Goal: Information Seeking & Learning: Learn about a topic

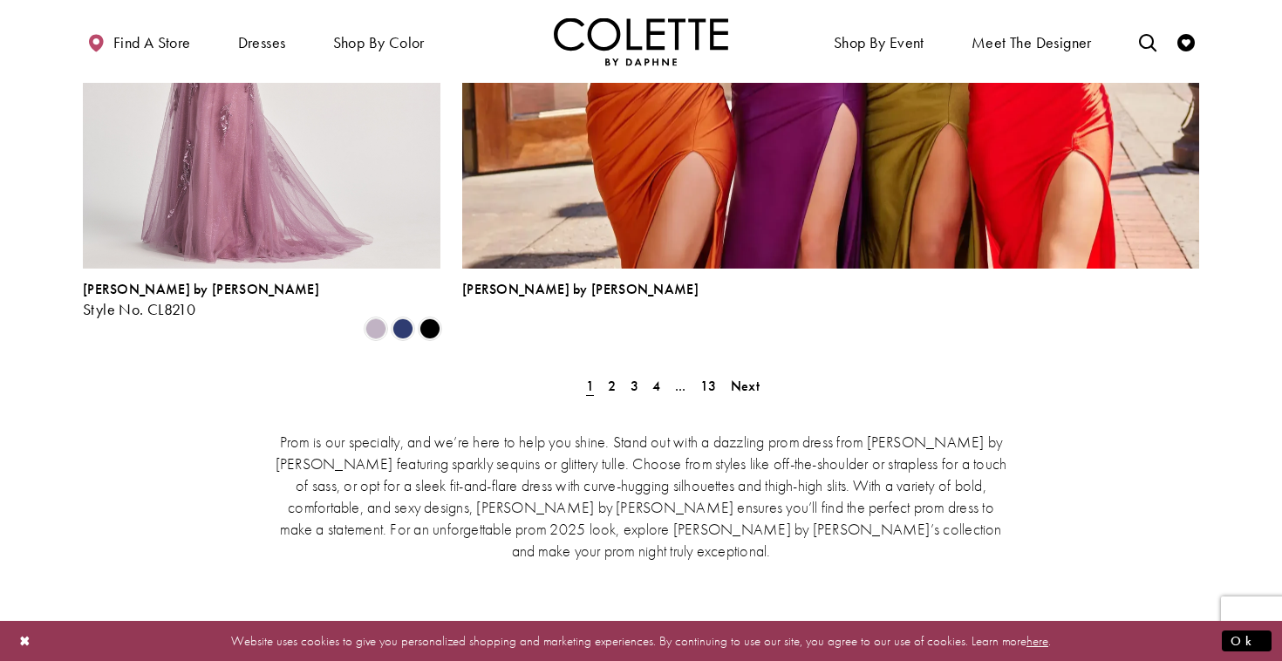
scroll to position [4022, 0]
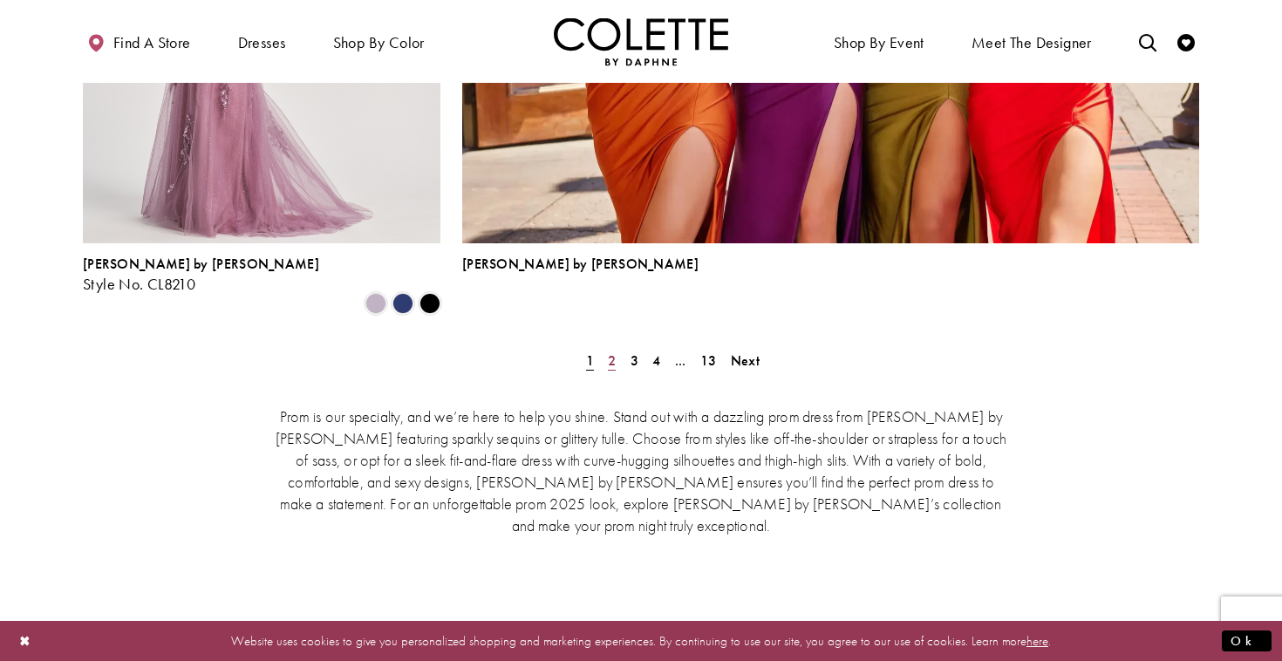
click at [608, 351] on span "2" at bounding box center [612, 360] width 8 height 18
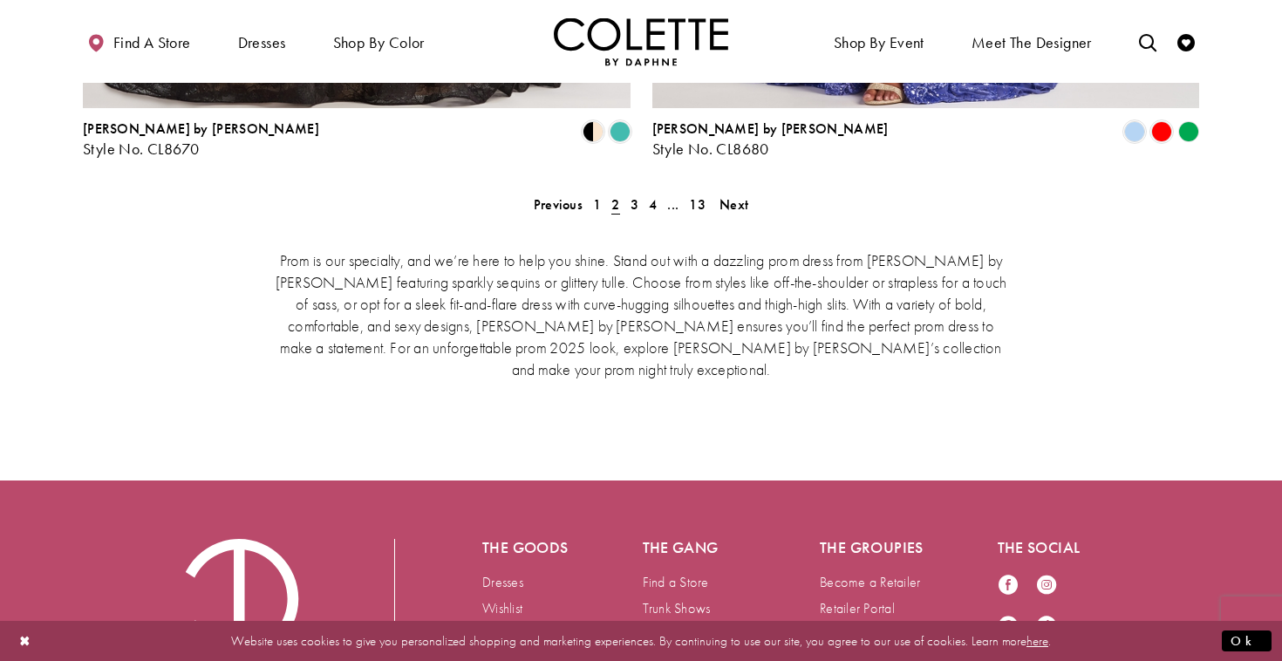
scroll to position [3800, 0]
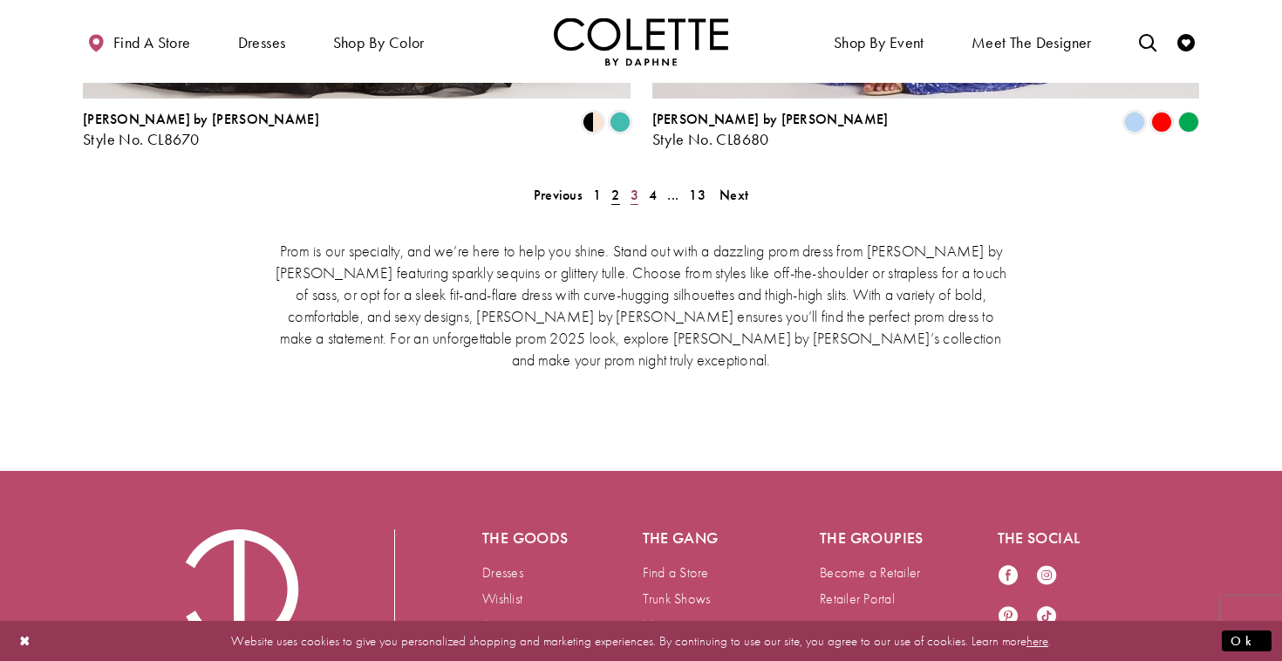
click at [631, 186] on span "3" at bounding box center [635, 195] width 8 height 18
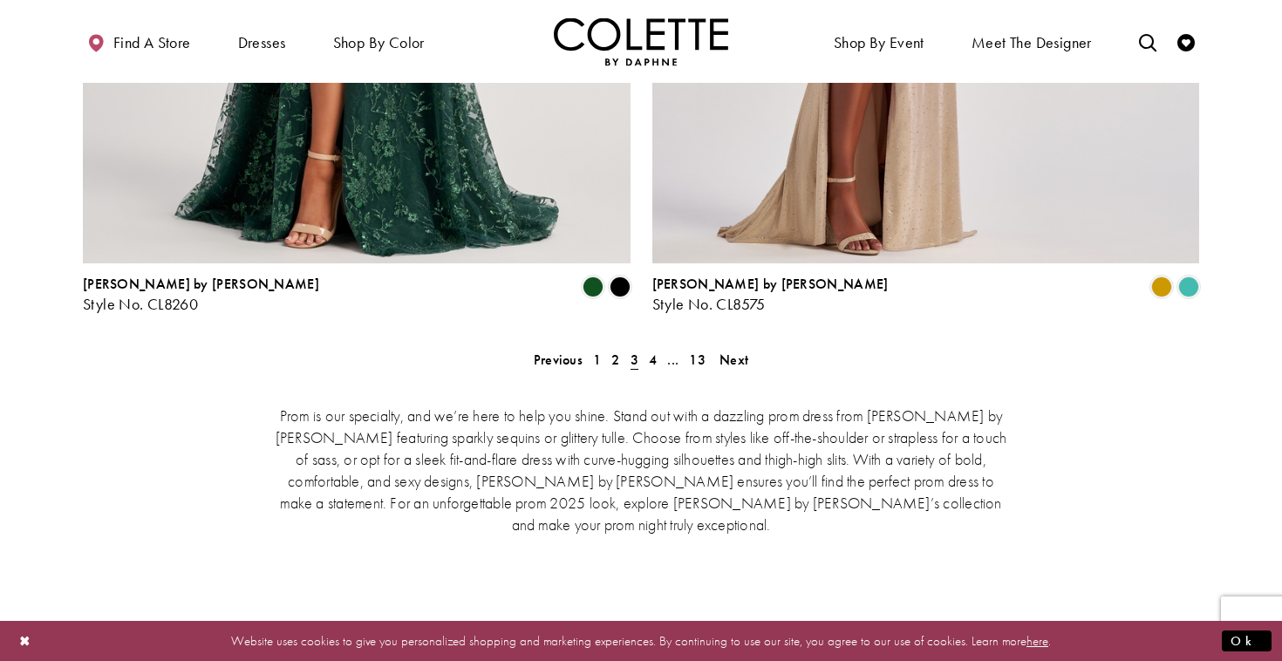
scroll to position [3673, 0]
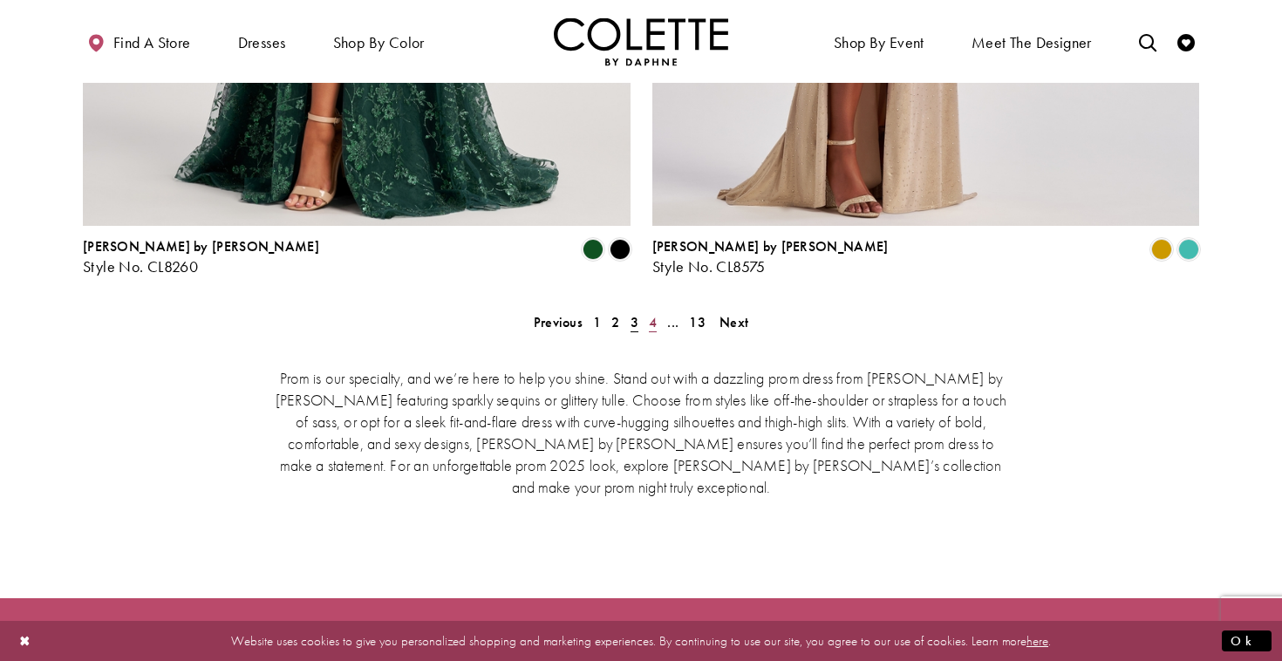
click at [649, 313] on span "4" at bounding box center [653, 322] width 8 height 18
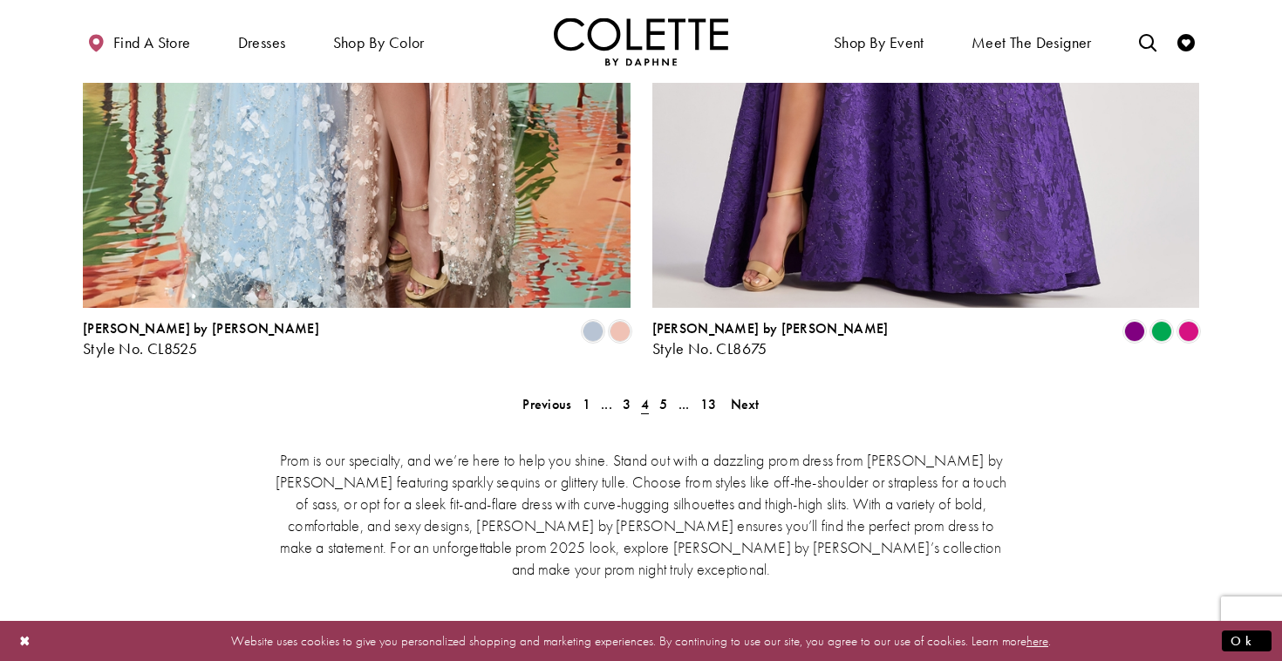
scroll to position [3588, 0]
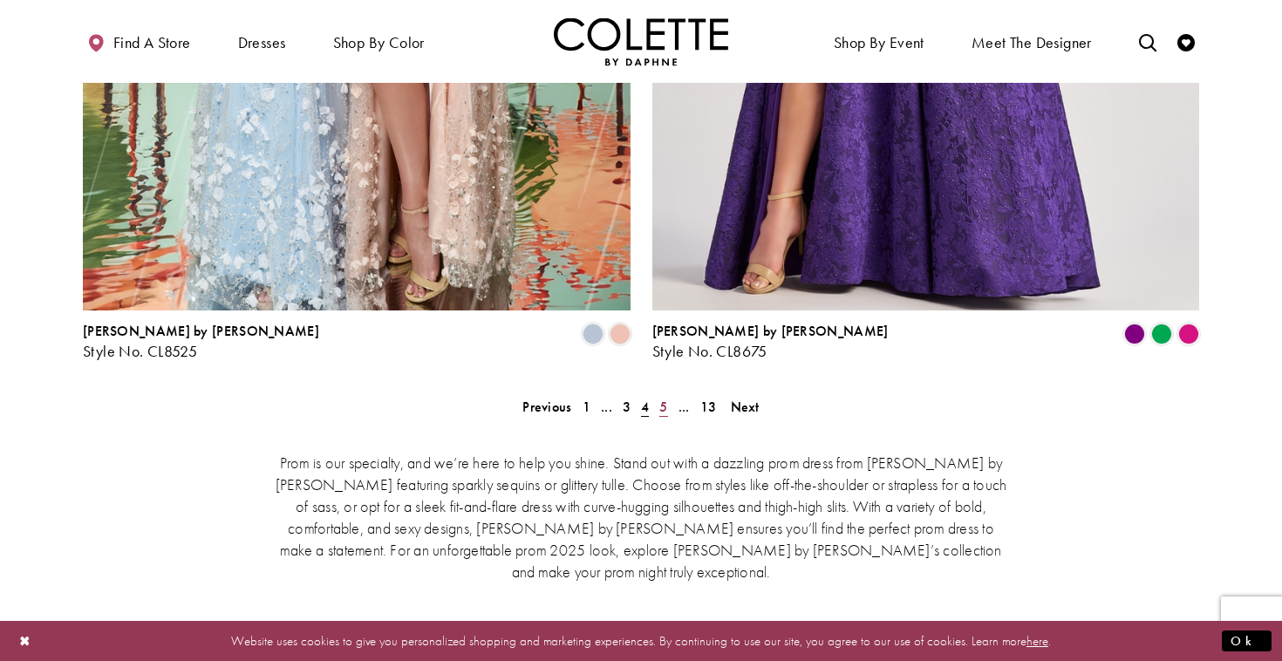
click at [660, 398] on span "5" at bounding box center [663, 407] width 8 height 18
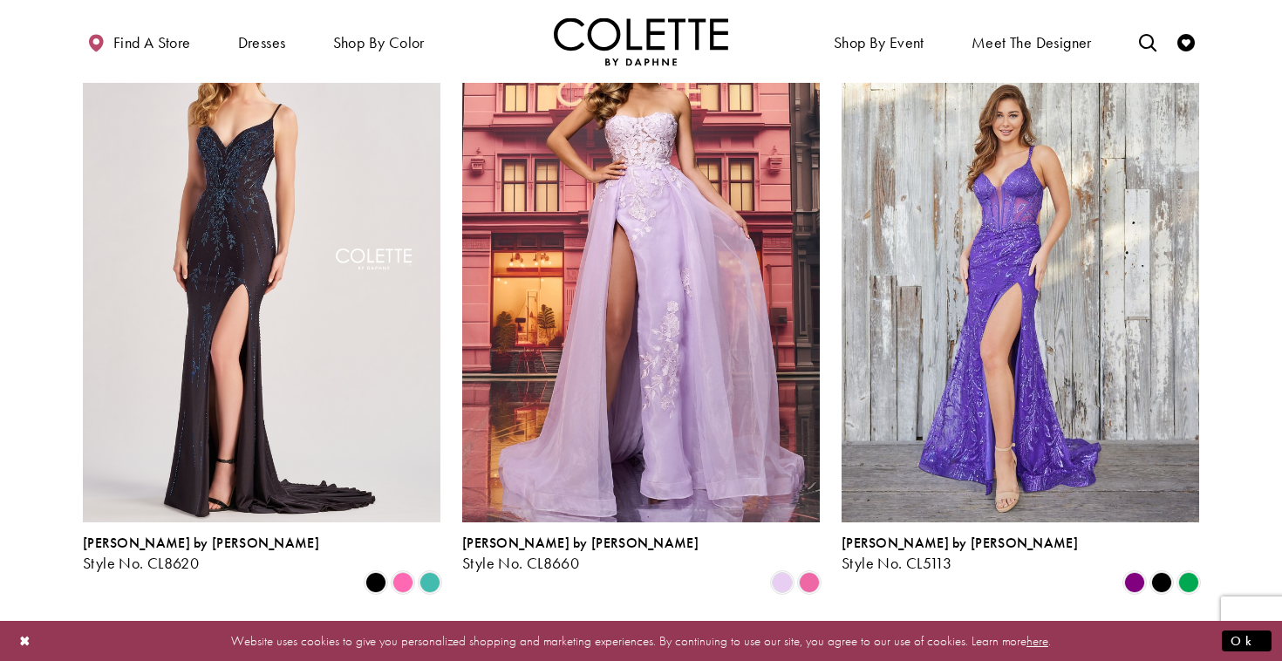
scroll to position [529, 0]
click at [402, 572] on span "Product List" at bounding box center [402, 582] width 21 height 21
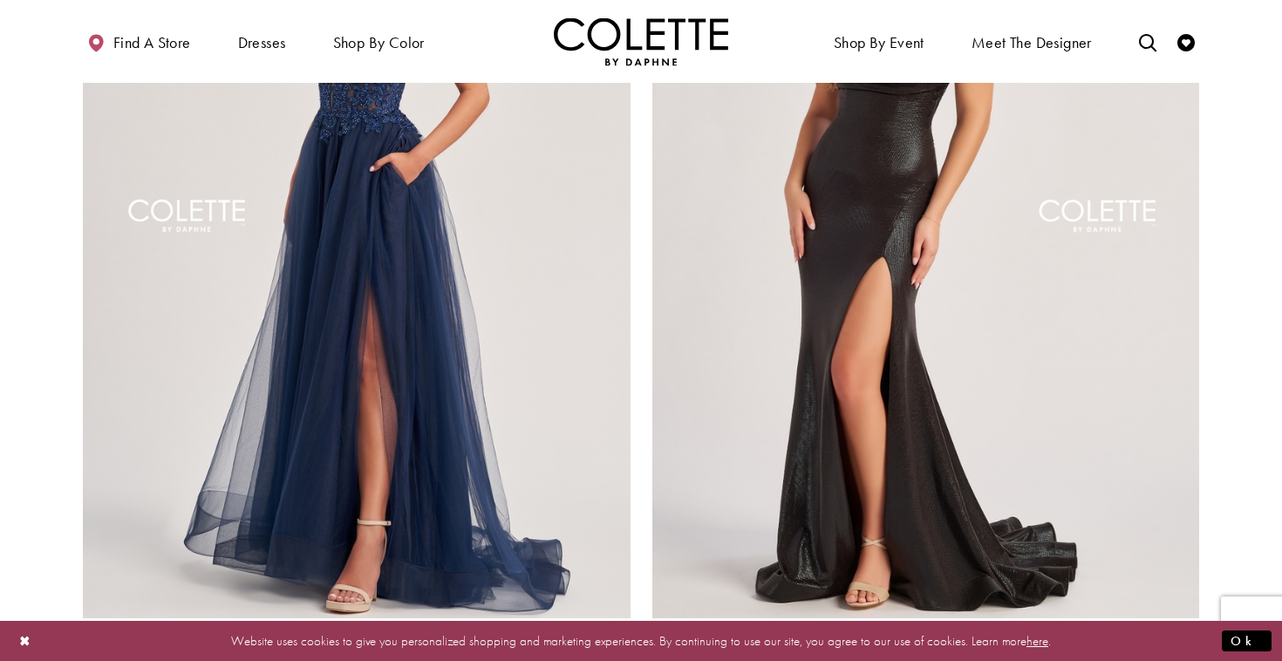
scroll to position [3277, 0]
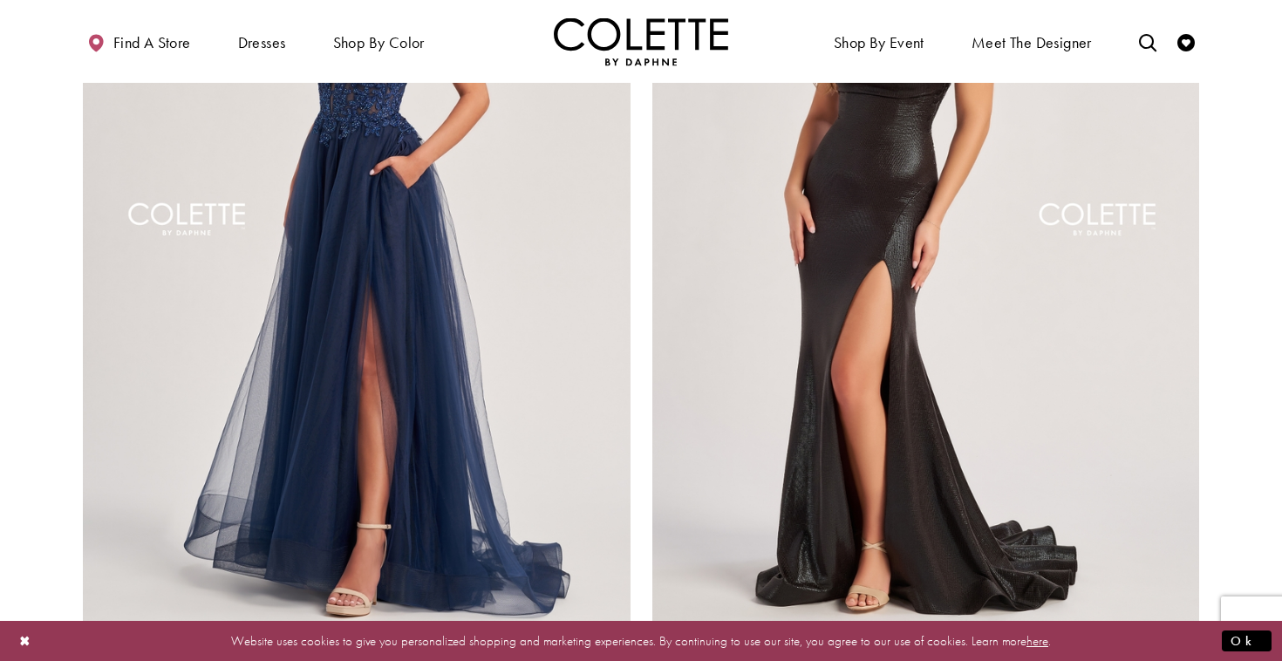
click at [1187, 635] on span "Product List" at bounding box center [1188, 645] width 21 height 21
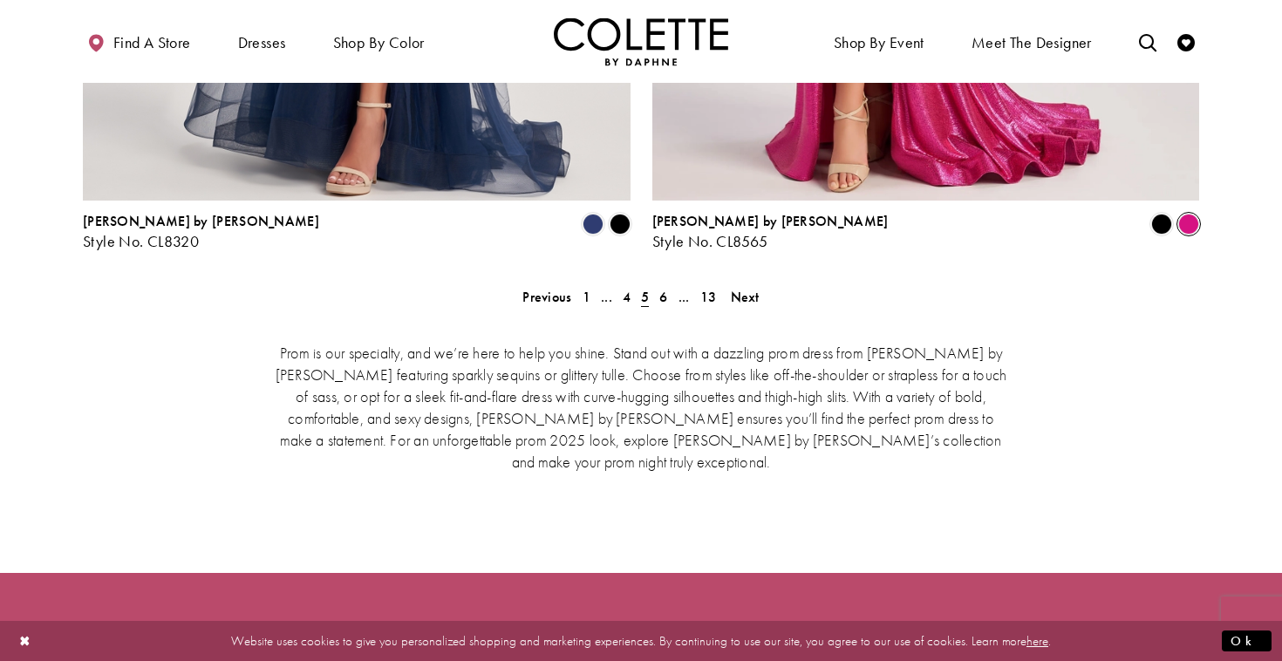
scroll to position [3670, 0]
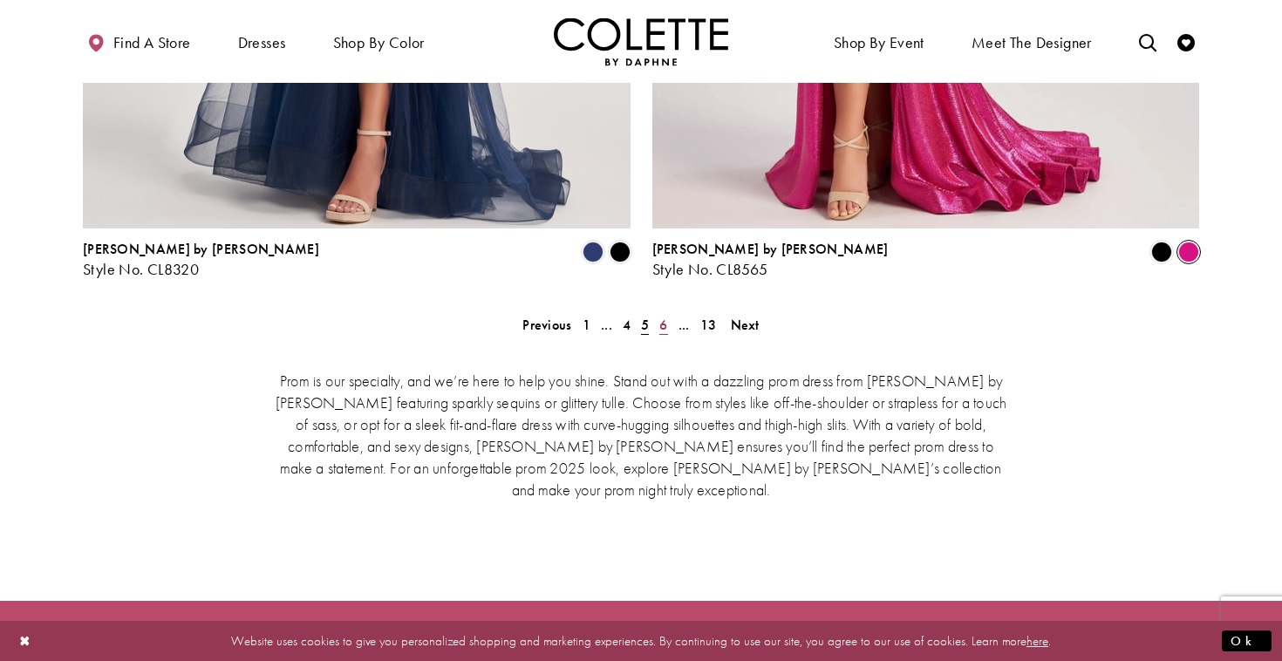
click at [666, 316] on span "6" at bounding box center [663, 325] width 8 height 18
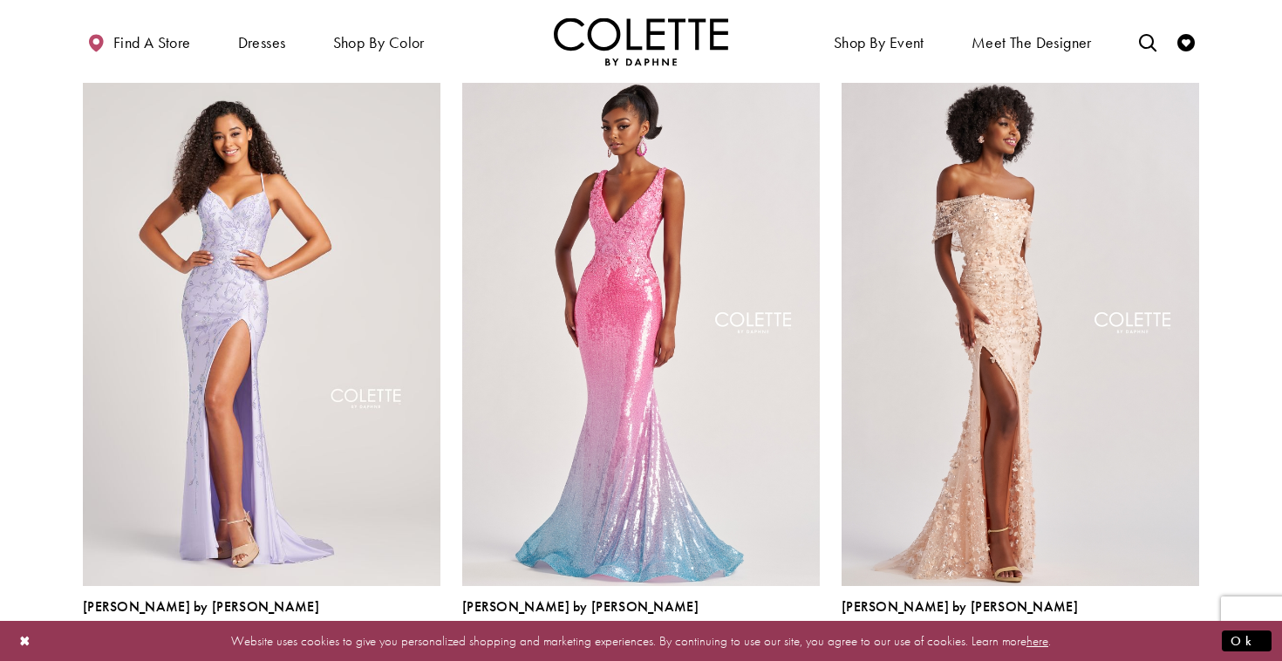
scroll to position [2395, 0]
click at [432, 631] on polygon "Product List" at bounding box center [429, 644] width 27 height 27
click at [430, 631] on polygon "Product List" at bounding box center [429, 644] width 27 height 27
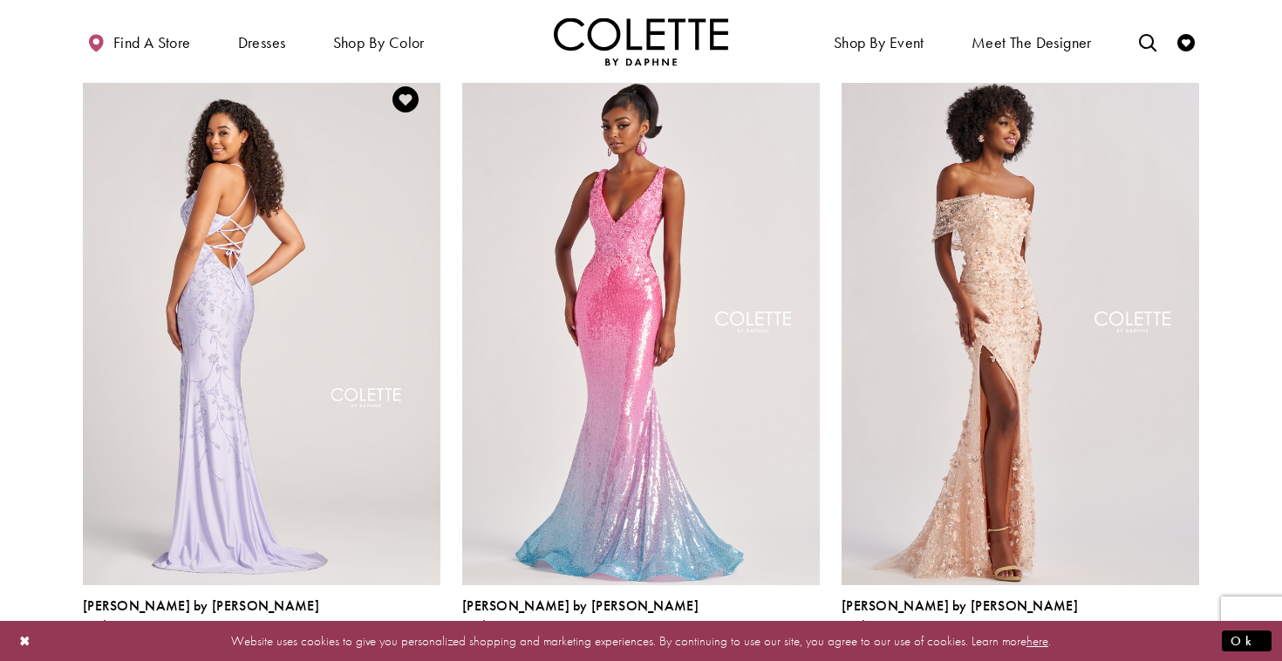
click at [359, 259] on img "Visit Colette by Daphne Style No. CL5110 Page" at bounding box center [262, 325] width 358 height 520
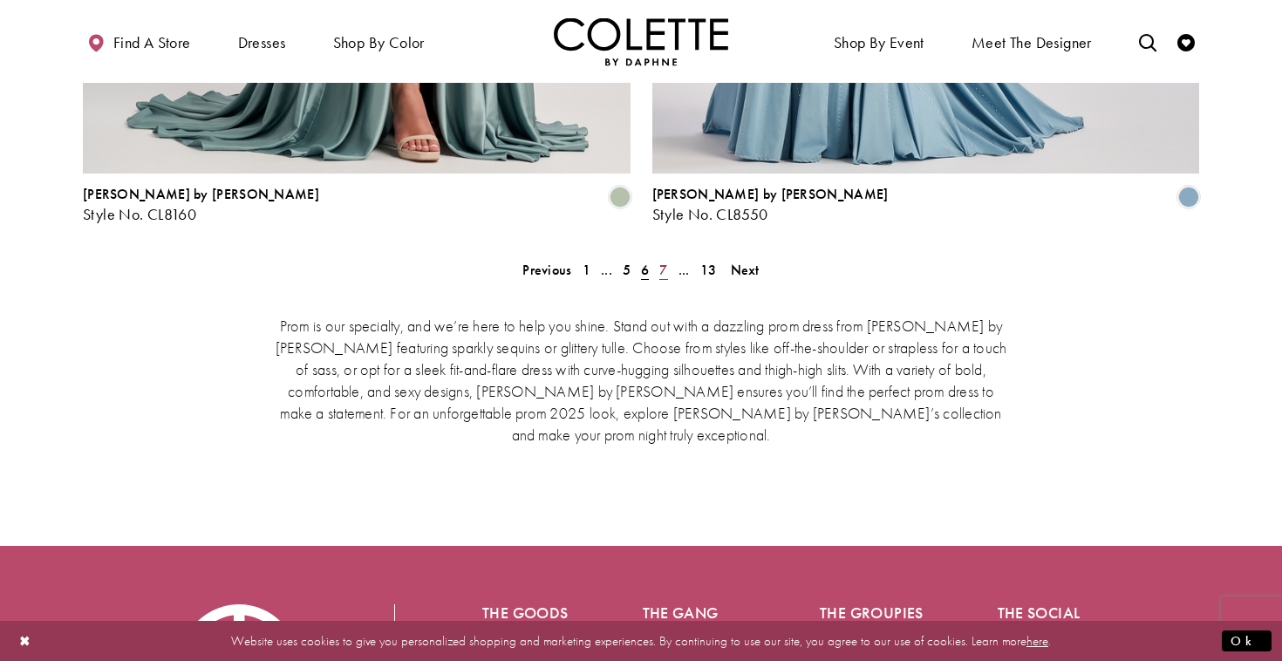
click at [661, 261] on span "7" at bounding box center [663, 270] width 8 height 18
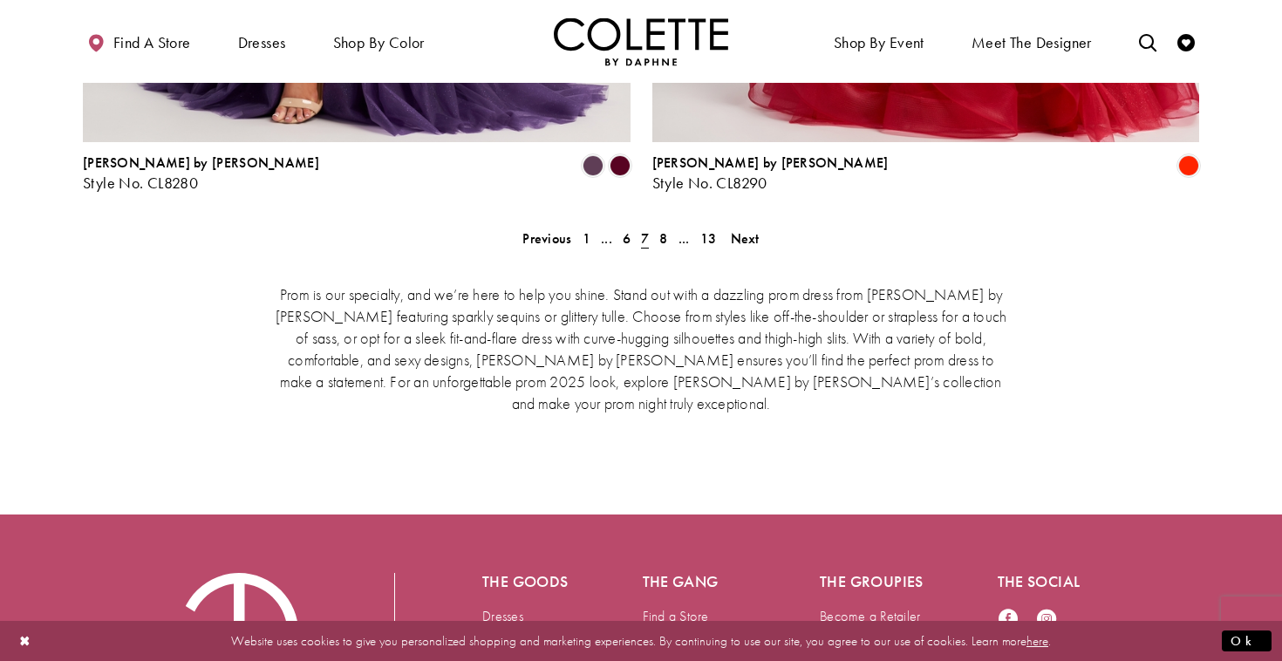
scroll to position [3786, 0]
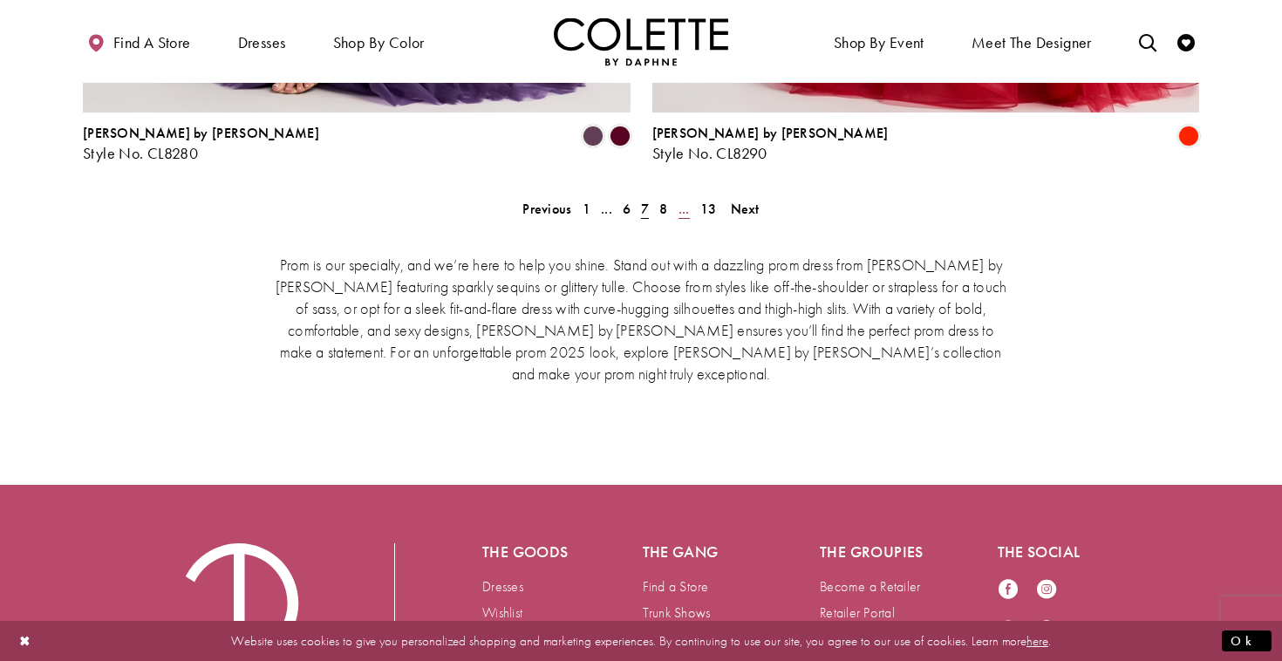
click at [673, 196] on link "..." at bounding box center [684, 208] width 22 height 25
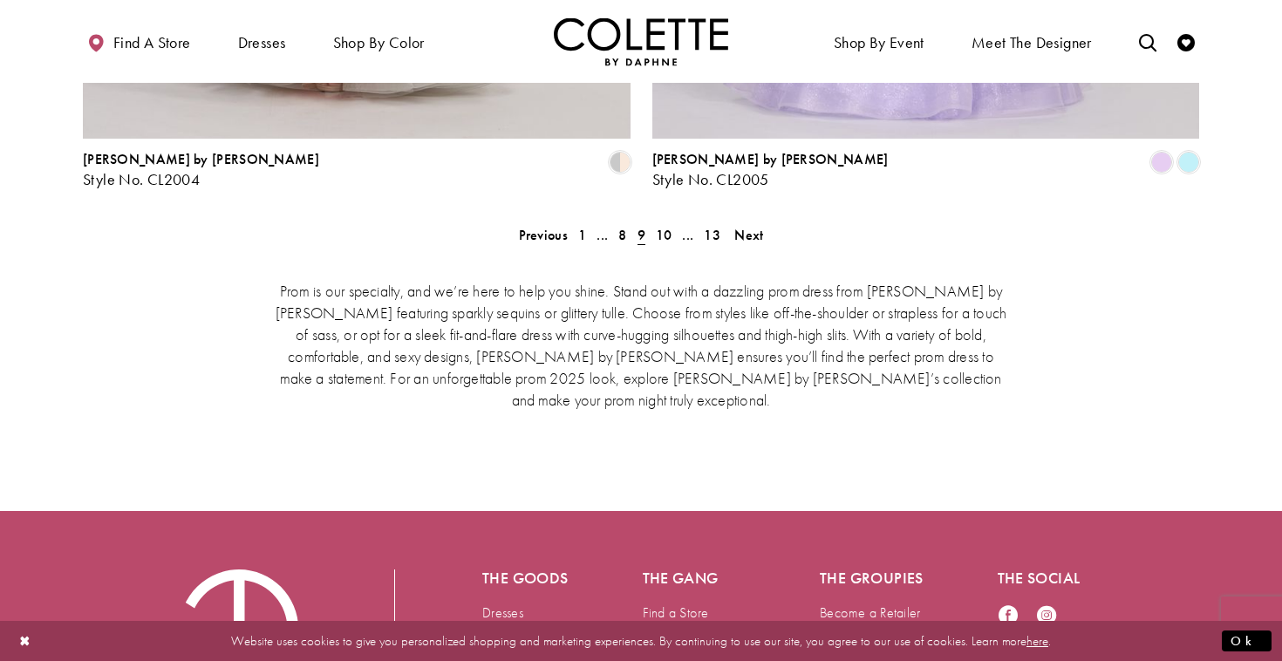
scroll to position [3775, 0]
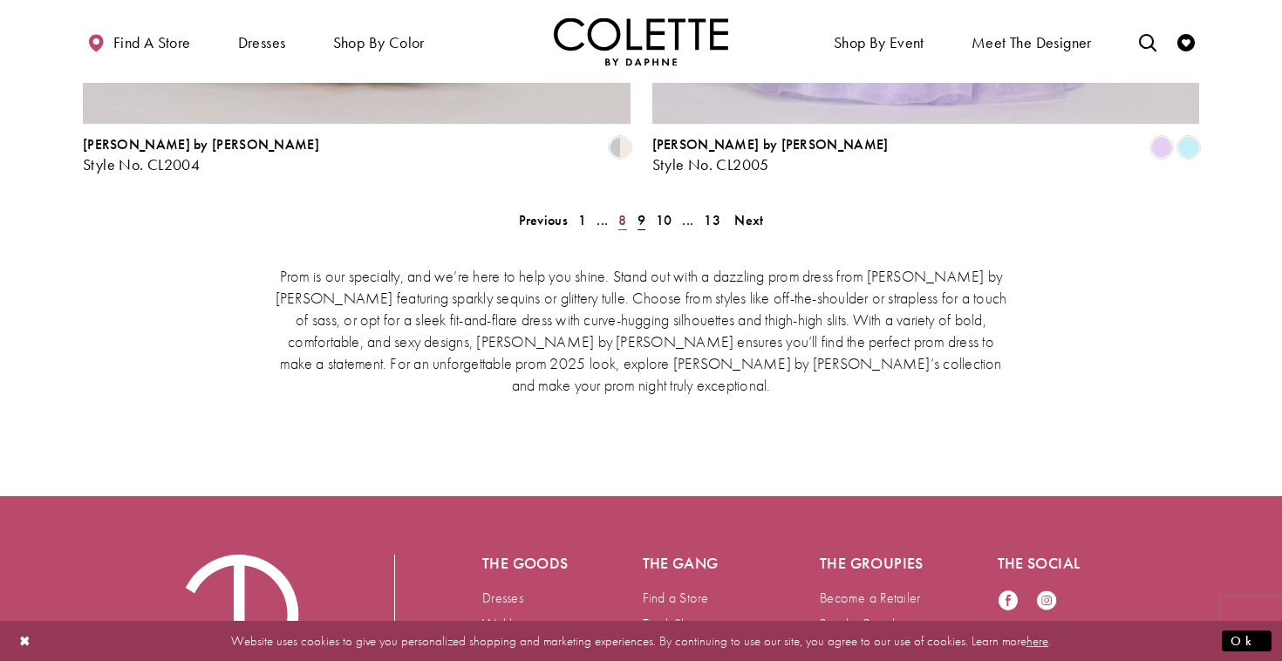
click at [624, 211] on span "8" at bounding box center [622, 220] width 8 height 18
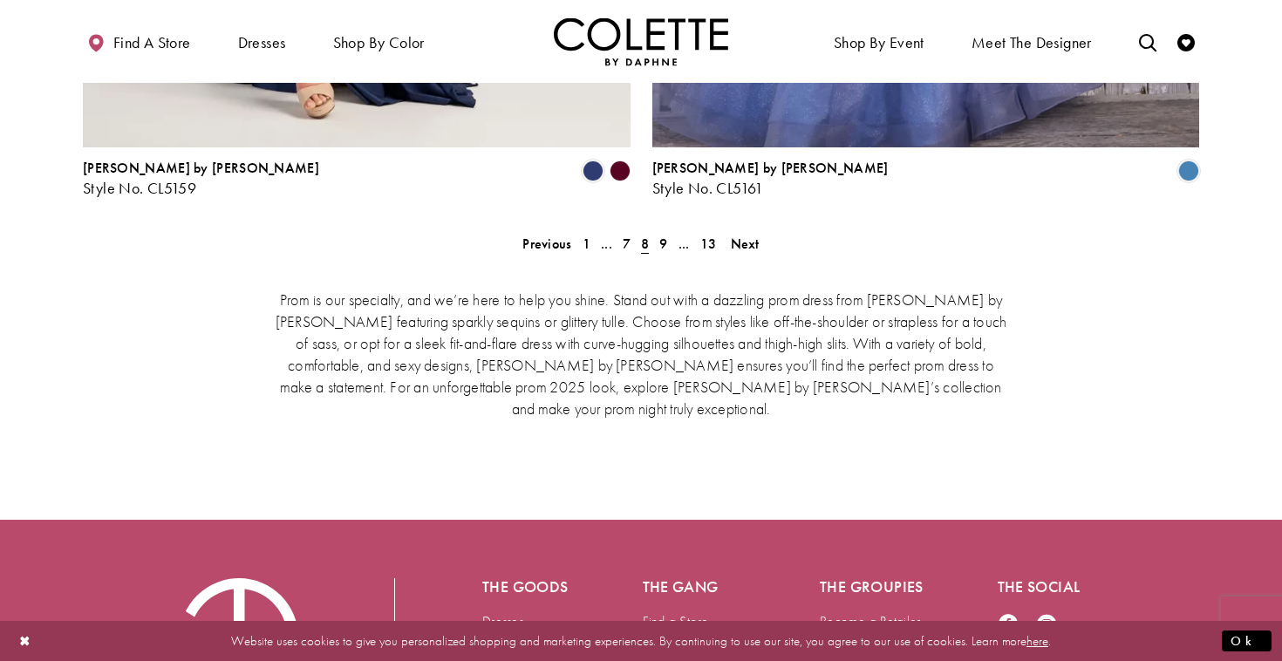
scroll to position [3771, 0]
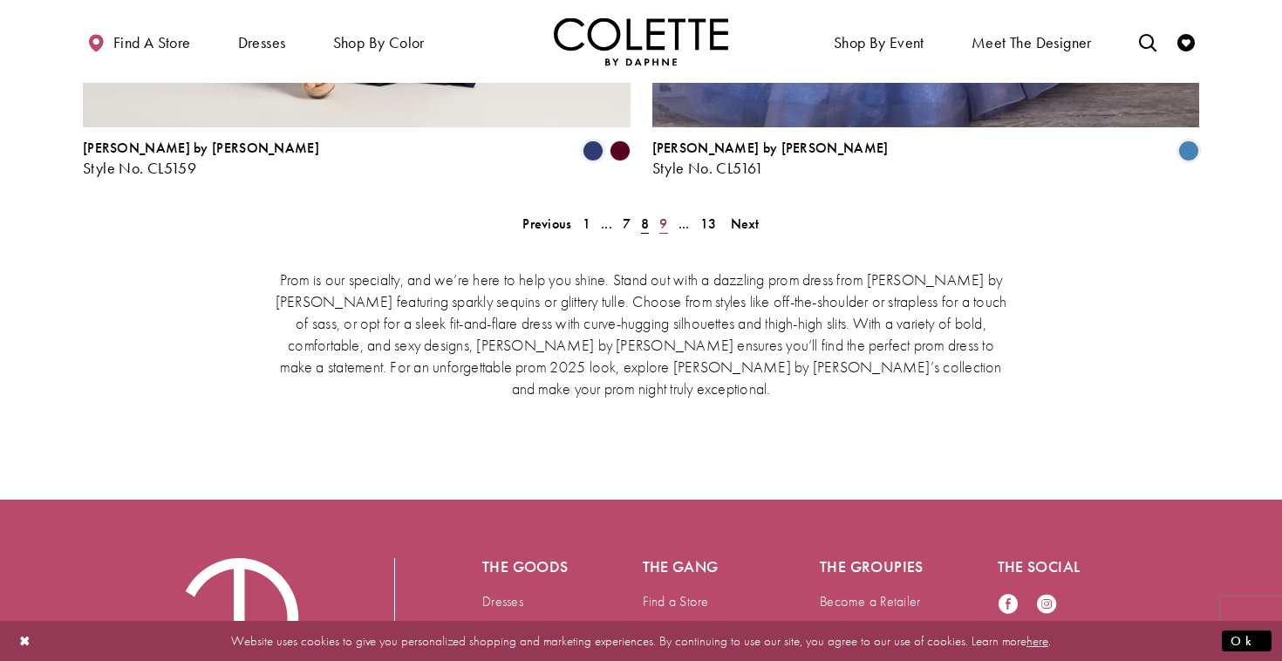
click at [664, 215] on span "9" at bounding box center [663, 224] width 8 height 18
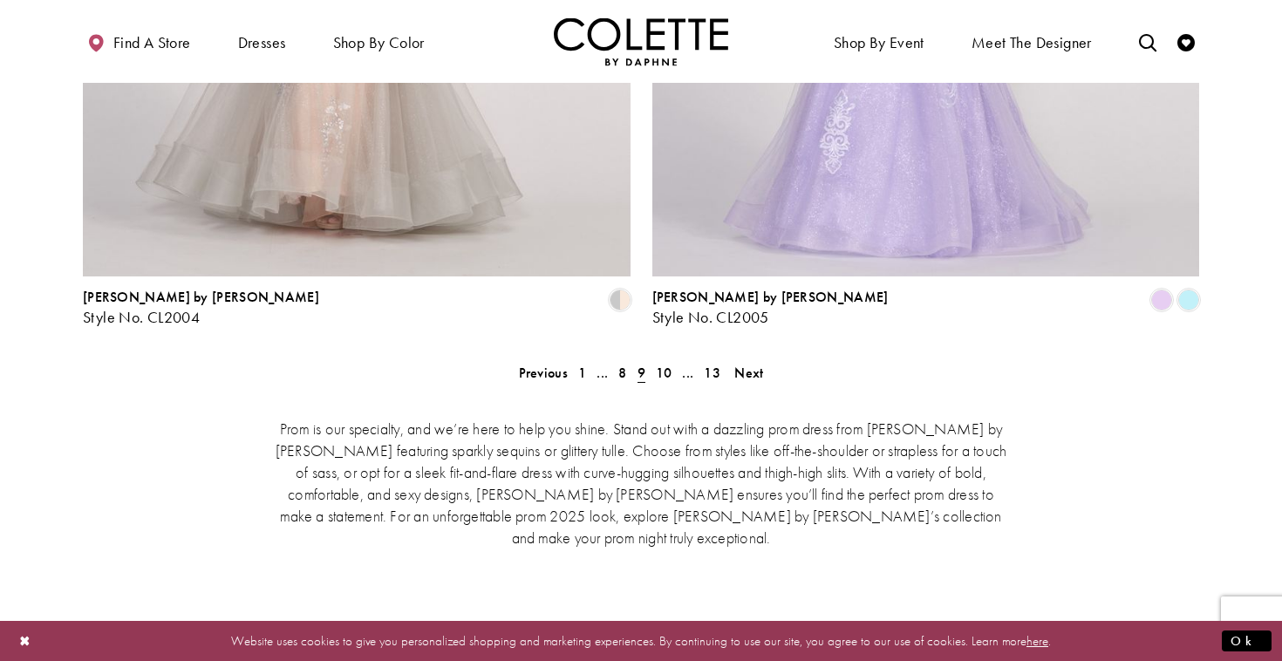
scroll to position [3609, 0]
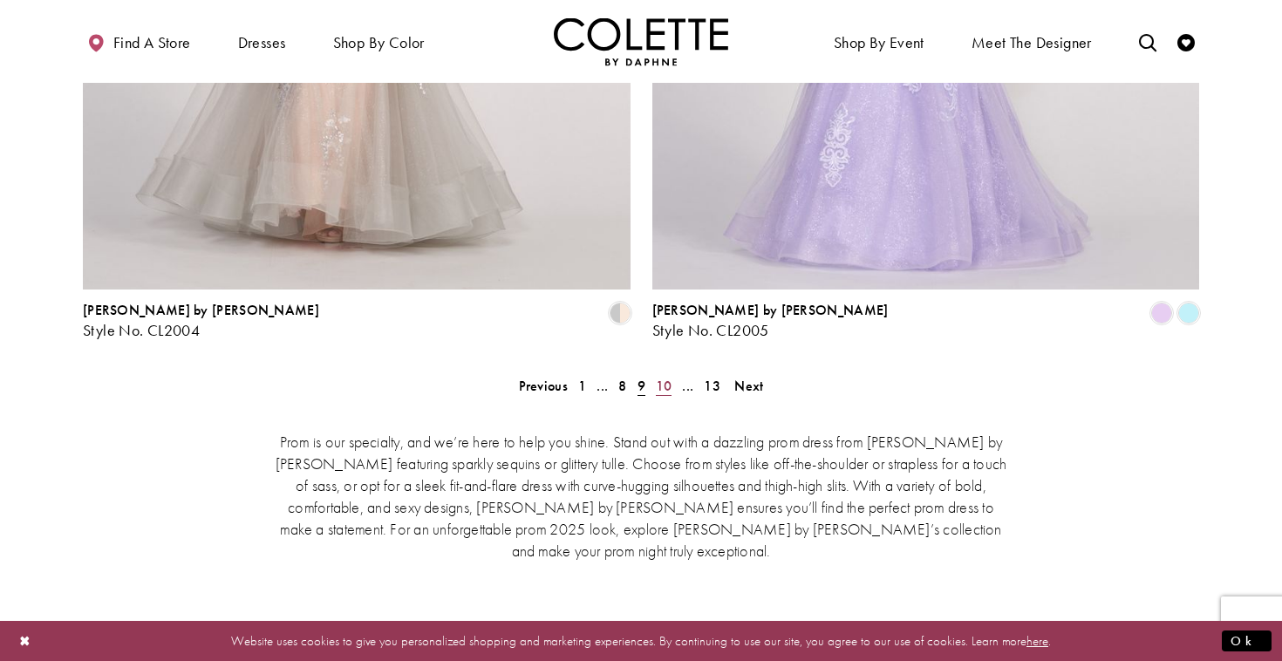
click at [662, 377] on span "10" at bounding box center [664, 386] width 17 height 18
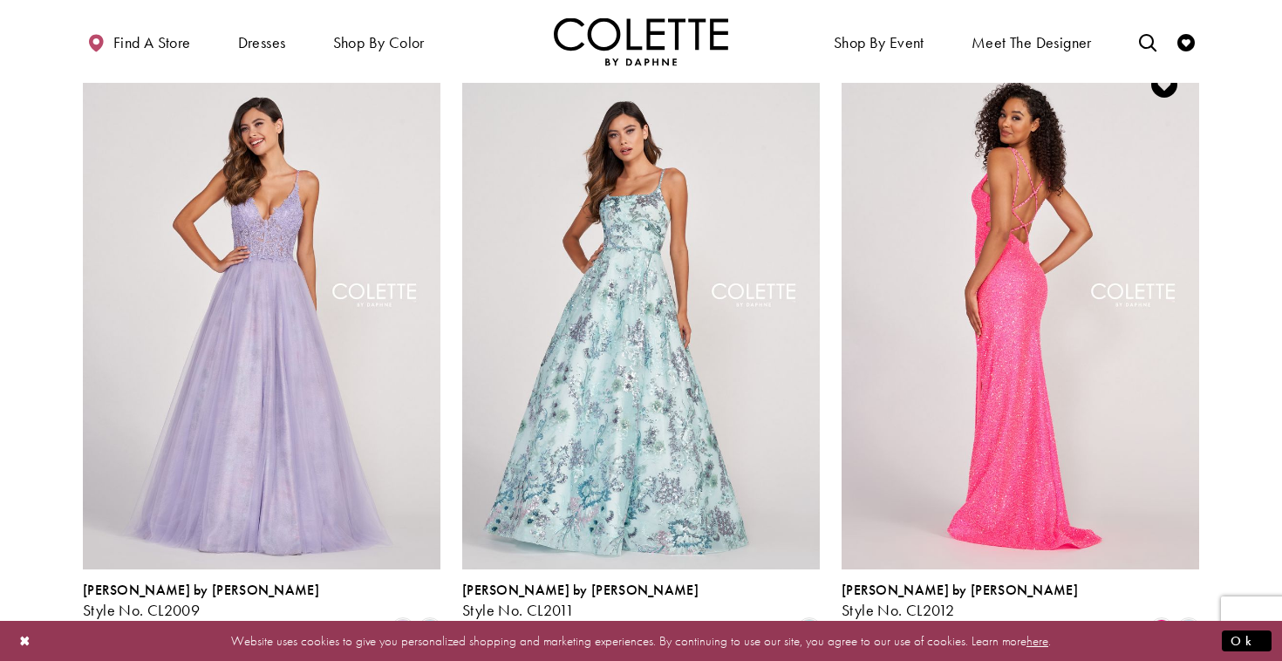
scroll to position [1124, 0]
click at [1035, 254] on img "Visit Colette by Daphne Style No. CL2012 Page" at bounding box center [1021, 310] width 358 height 520
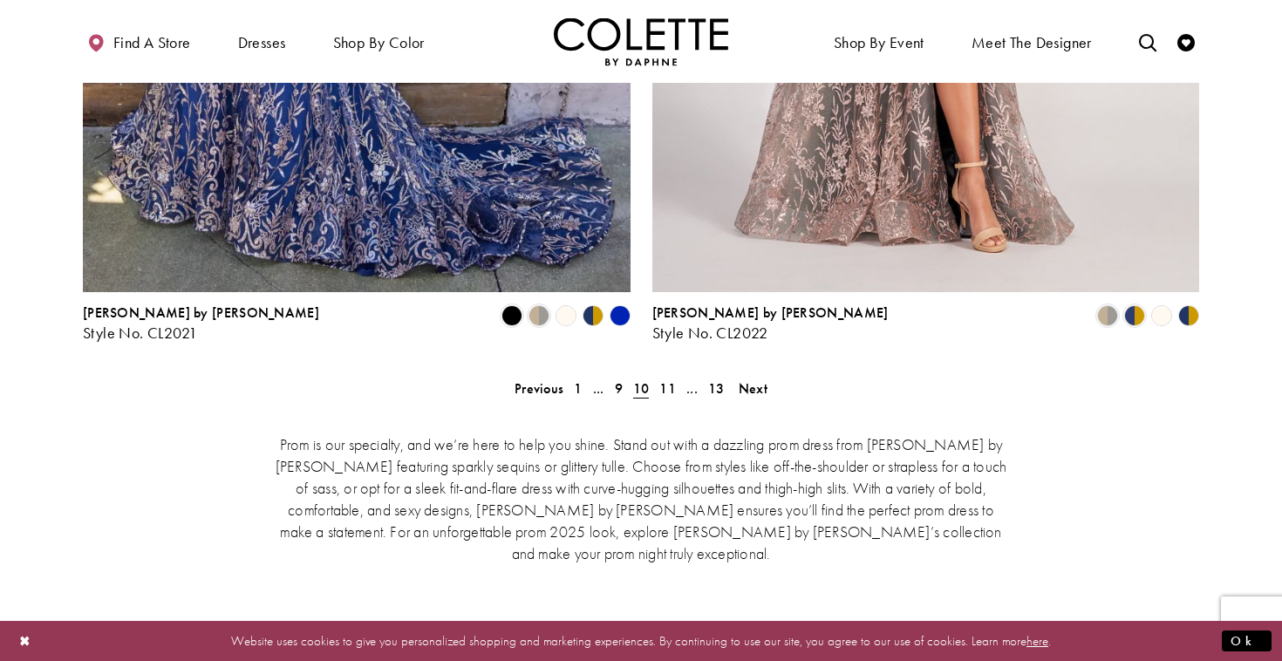
scroll to position [3596, 0]
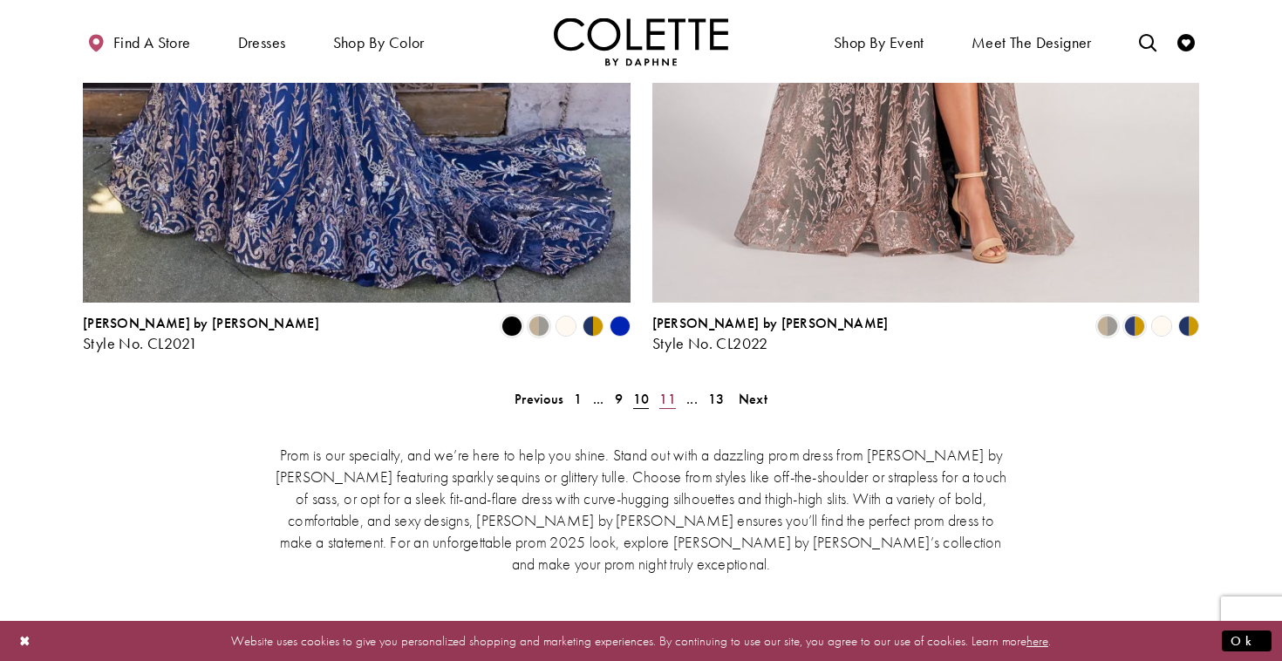
click at [675, 390] on span "11" at bounding box center [667, 399] width 17 height 18
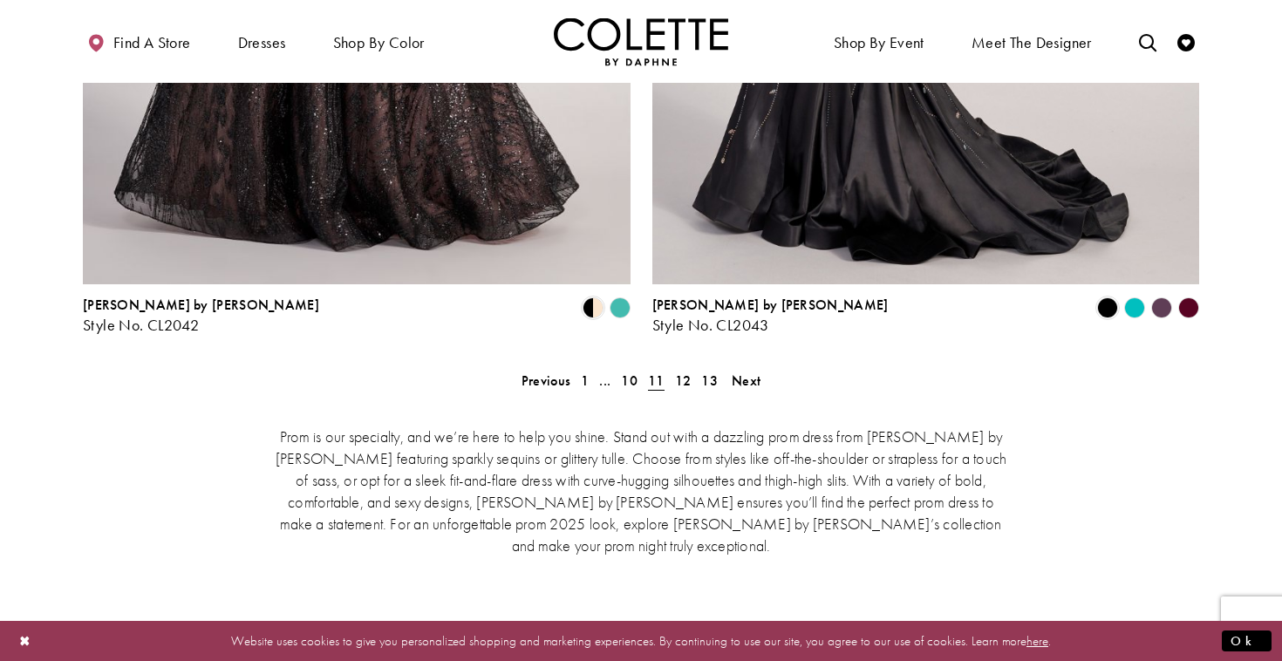
scroll to position [3655, 0]
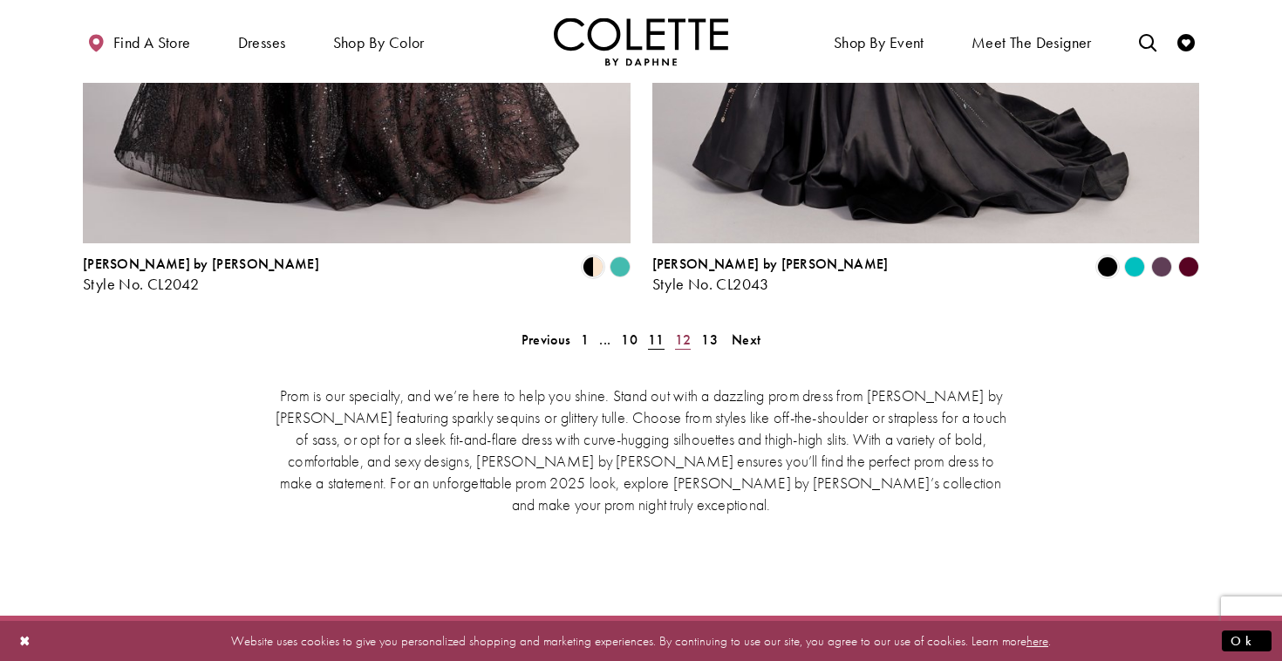
click at [681, 331] on span "12" at bounding box center [683, 340] width 17 height 18
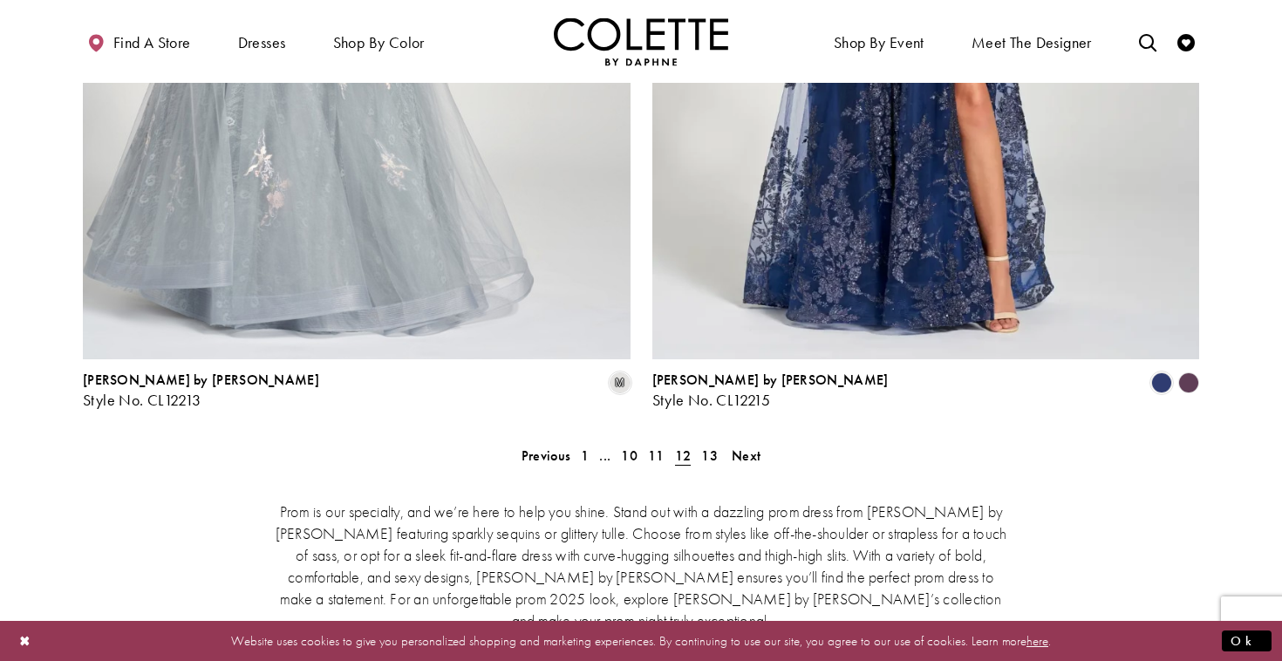
scroll to position [3548, 0]
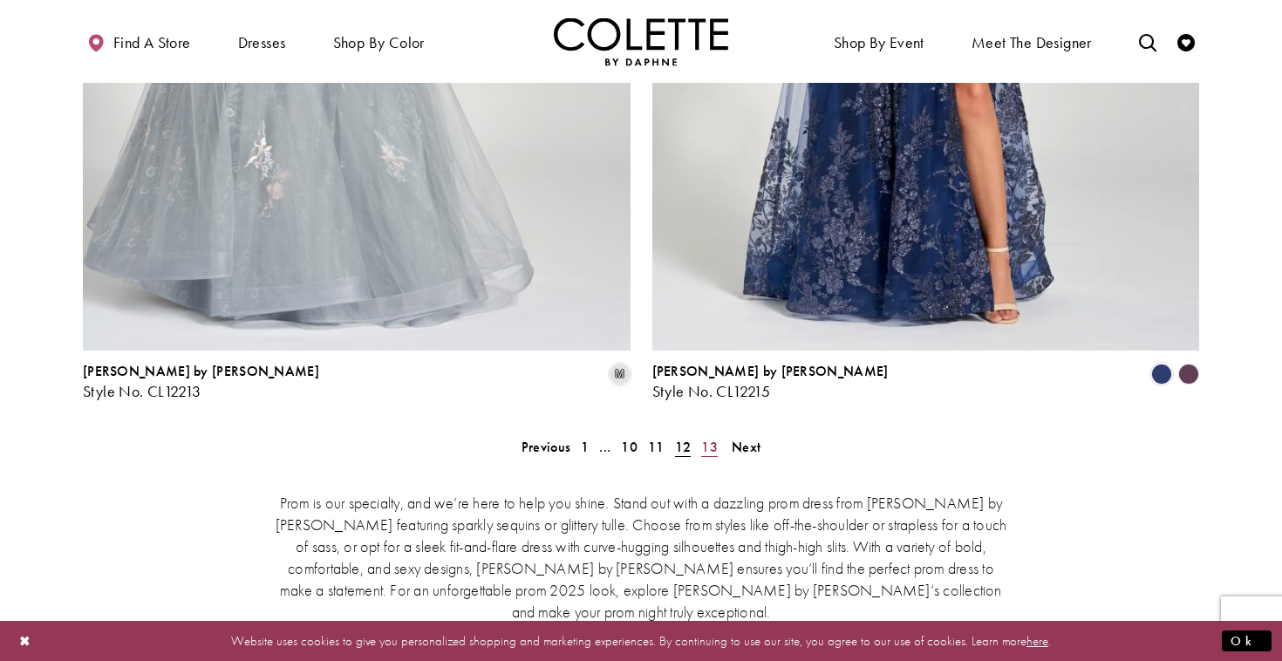
click at [707, 438] on span "13" at bounding box center [709, 447] width 17 height 18
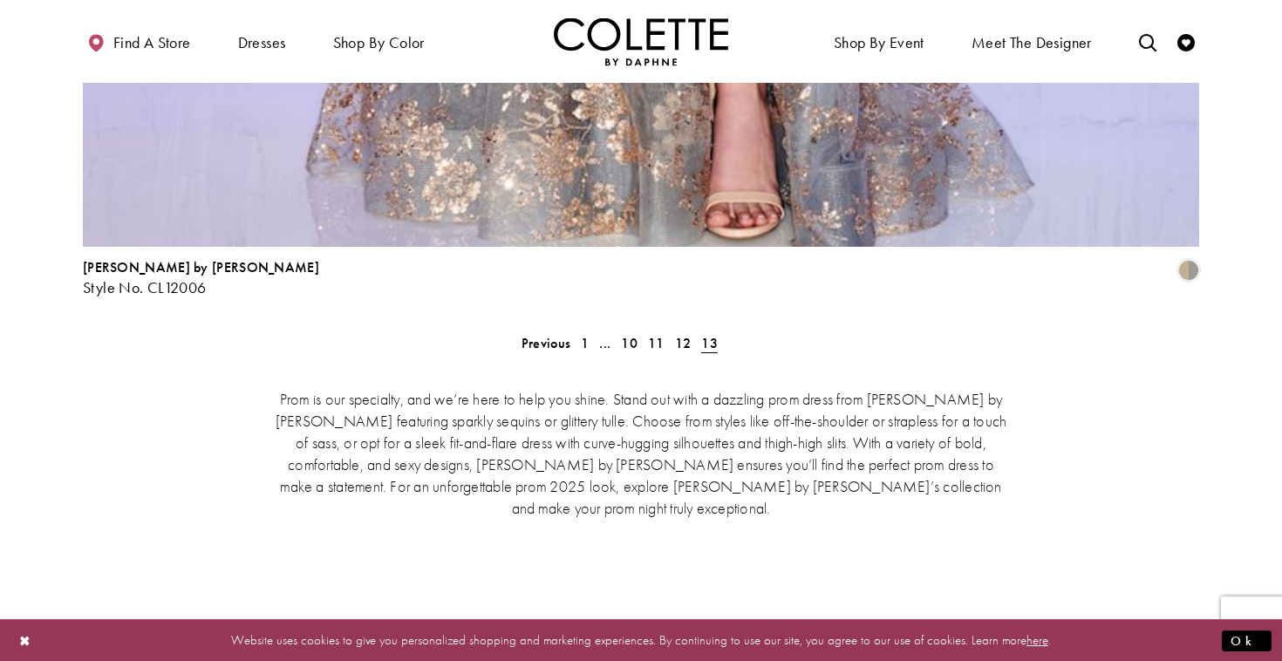
scroll to position [3837, 0]
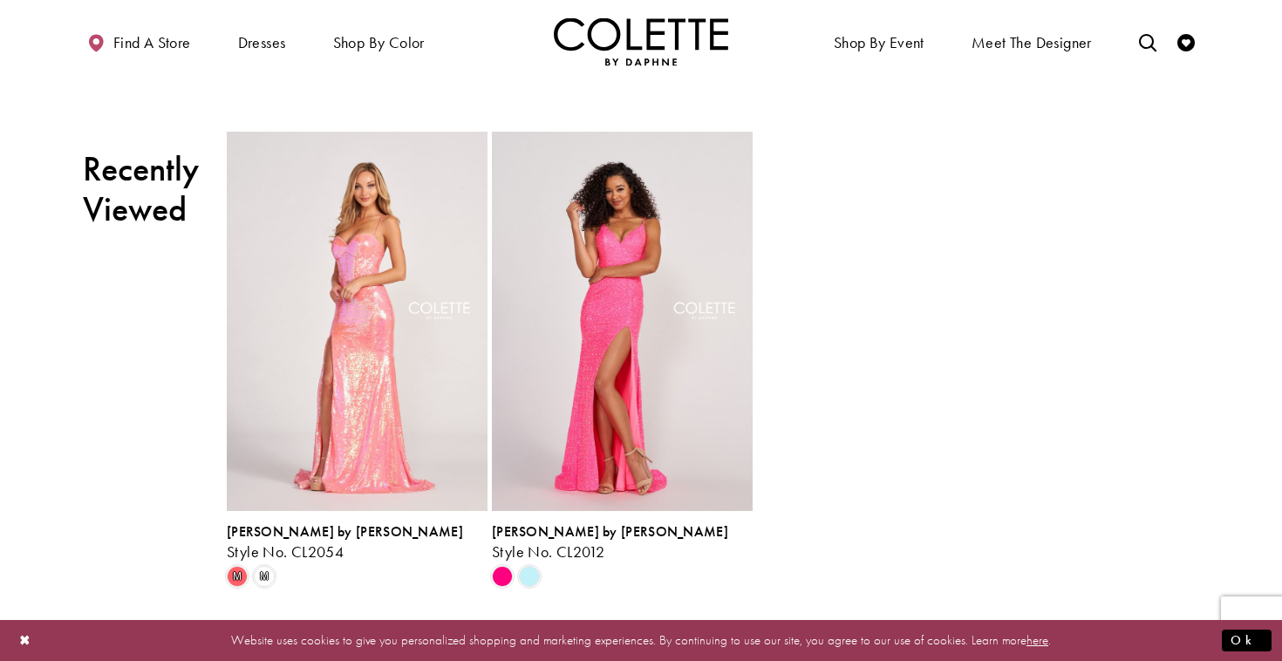
scroll to position [2830, 0]
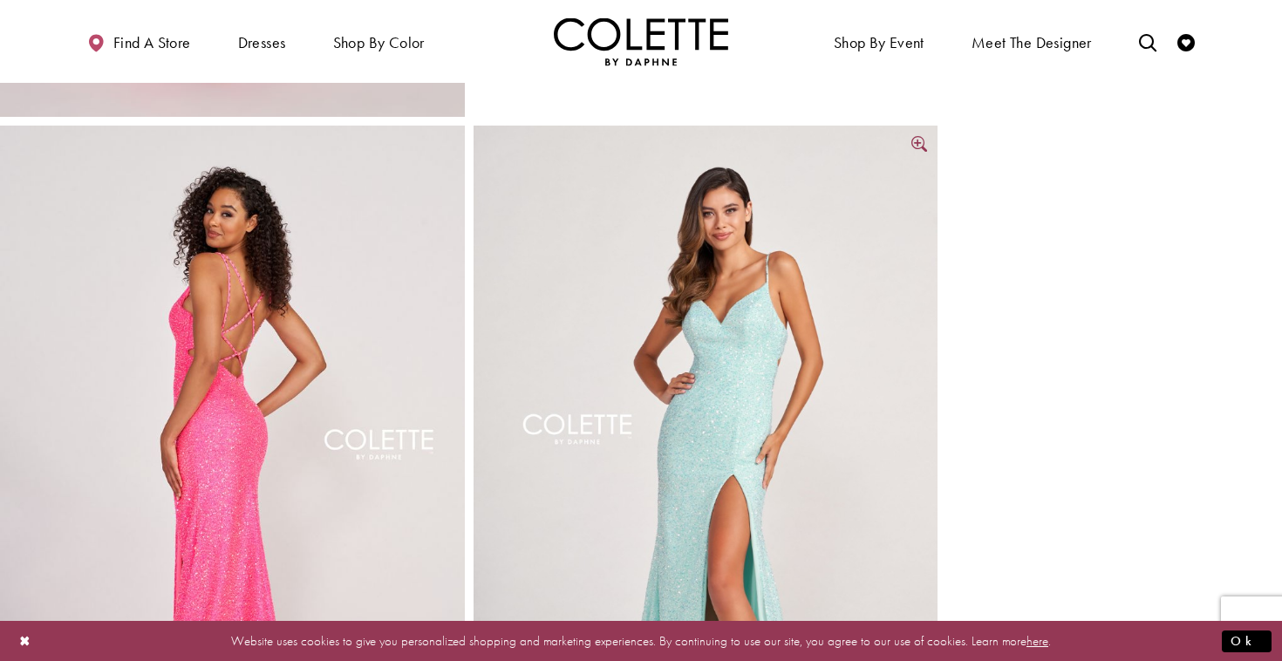
scroll to position [662, 0]
